Goal: Transaction & Acquisition: Purchase product/service

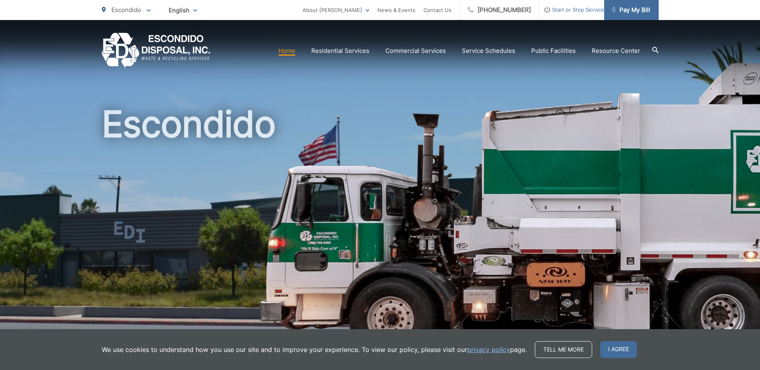
click at [628, 8] on span "Pay My Bill" at bounding box center [631, 10] width 38 height 10
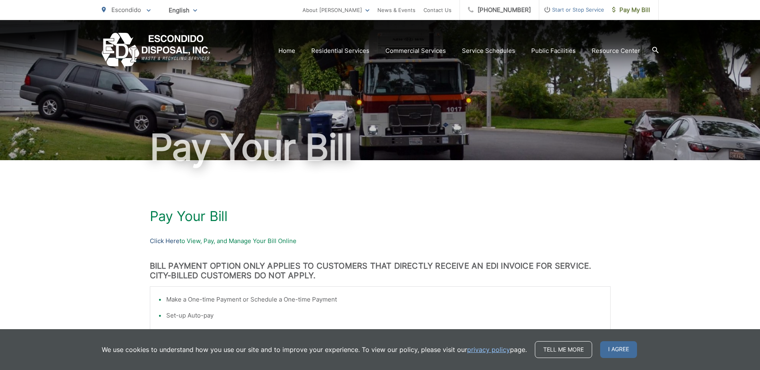
click at [161, 242] on link "Click Here" at bounding box center [165, 241] width 30 height 10
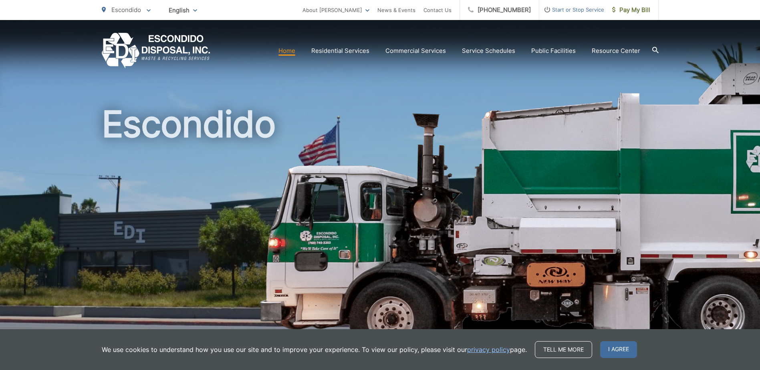
click at [596, 62] on div "Home Residential Services Curbside Pickup Recycling Organic Recycling Trash Hou…" at bounding box center [380, 51] width 557 height 36
